Goal: Information Seeking & Learning: Learn about a topic

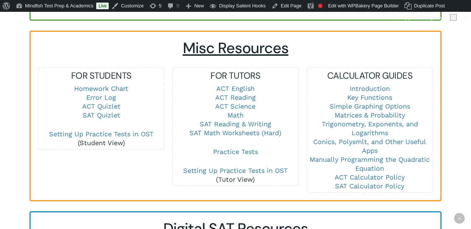
scroll to position [502, 0]
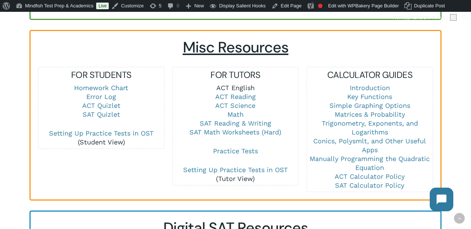
click at [243, 84] on link "ACT English" at bounding box center [236, 88] width 38 height 8
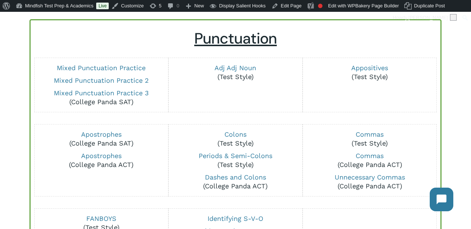
scroll to position [76, 0]
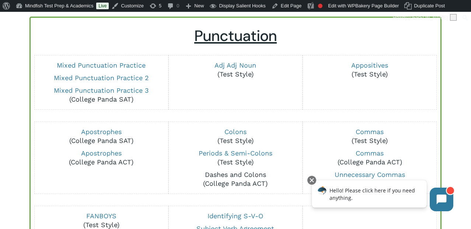
click at [224, 172] on link "Dashes and Colons" at bounding box center [235, 174] width 61 height 8
